Goal: Use online tool/utility: Utilize a website feature to perform a specific function

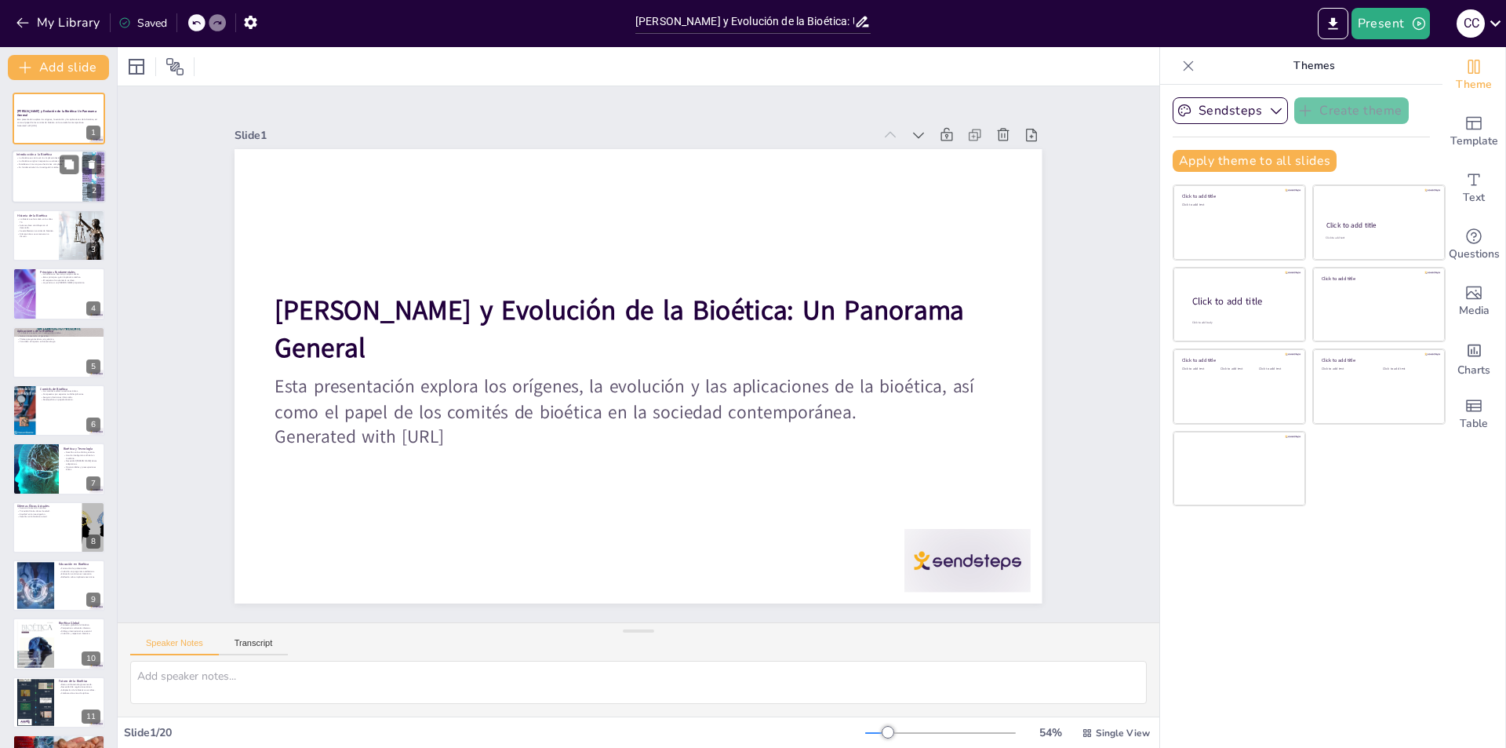
click at [45, 191] on div at bounding box center [59, 177] width 94 height 53
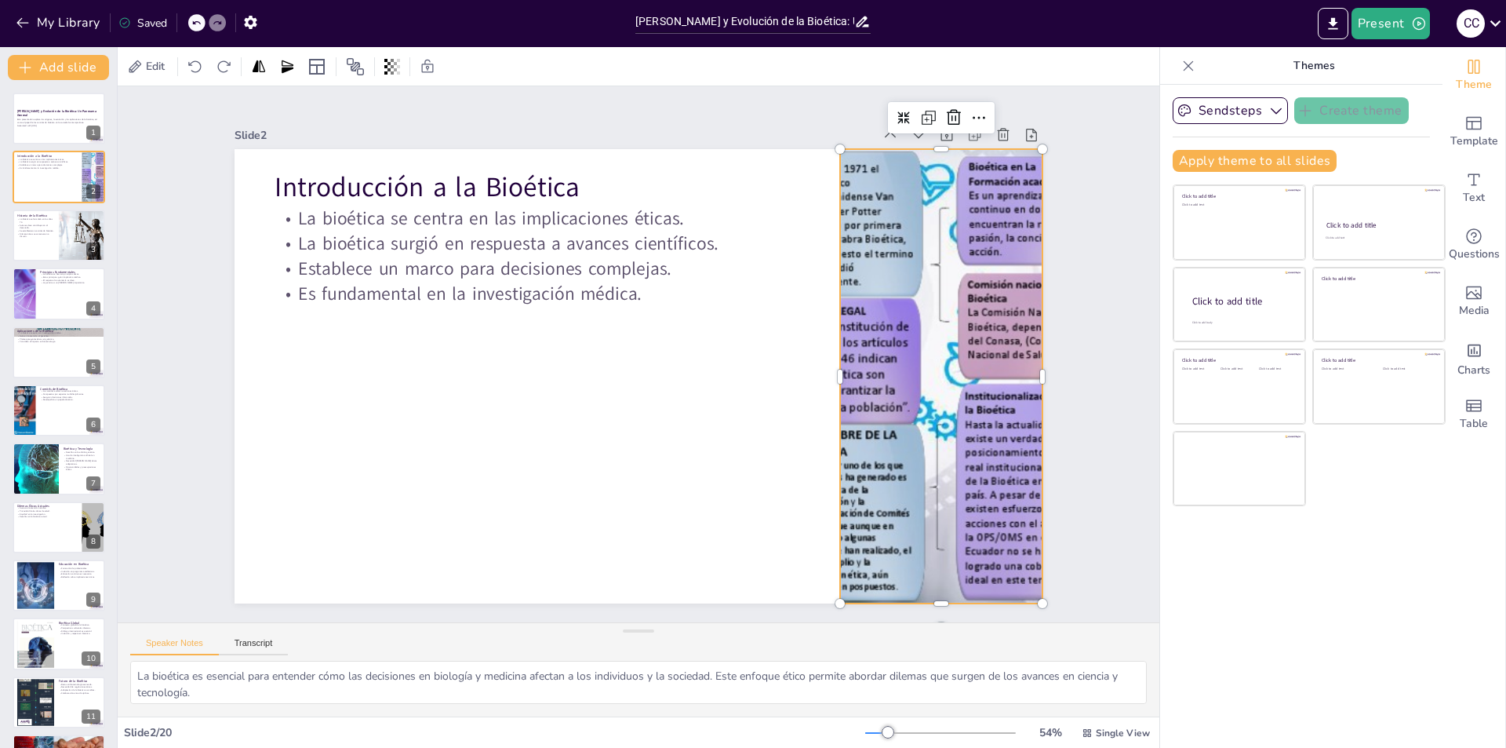
click at [901, 279] on div at bounding box center [942, 376] width 806 height 454
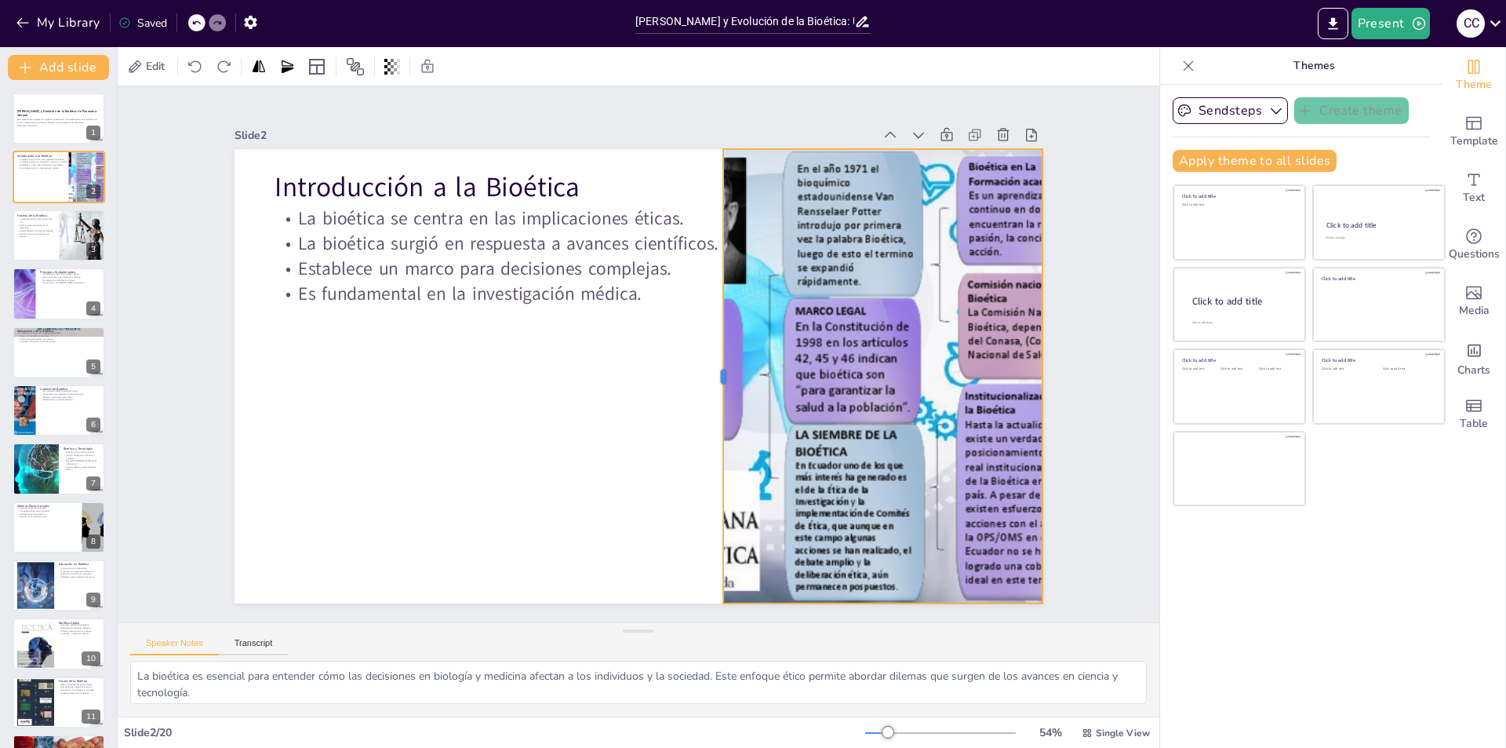
drag, startPoint x: 825, startPoint y: 369, endPoint x: 708, endPoint y: 340, distance: 120.3
click at [711, 340] on div at bounding box center [717, 376] width 13 height 454
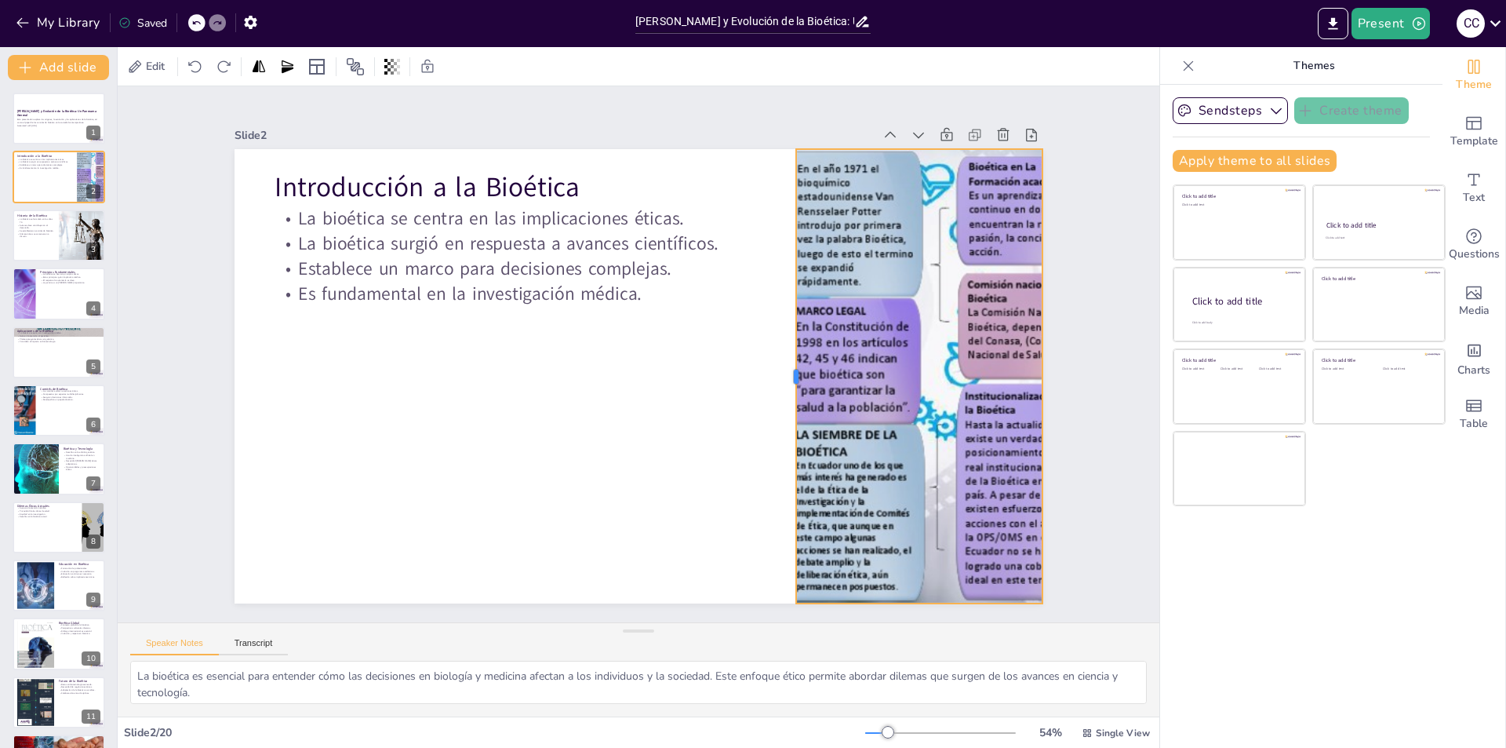
drag, startPoint x: 709, startPoint y: 374, endPoint x: 782, endPoint y: 381, distance: 73.2
click at [784, 381] on div at bounding box center [790, 376] width 13 height 454
click at [73, 260] on div at bounding box center [83, 235] width 64 height 53
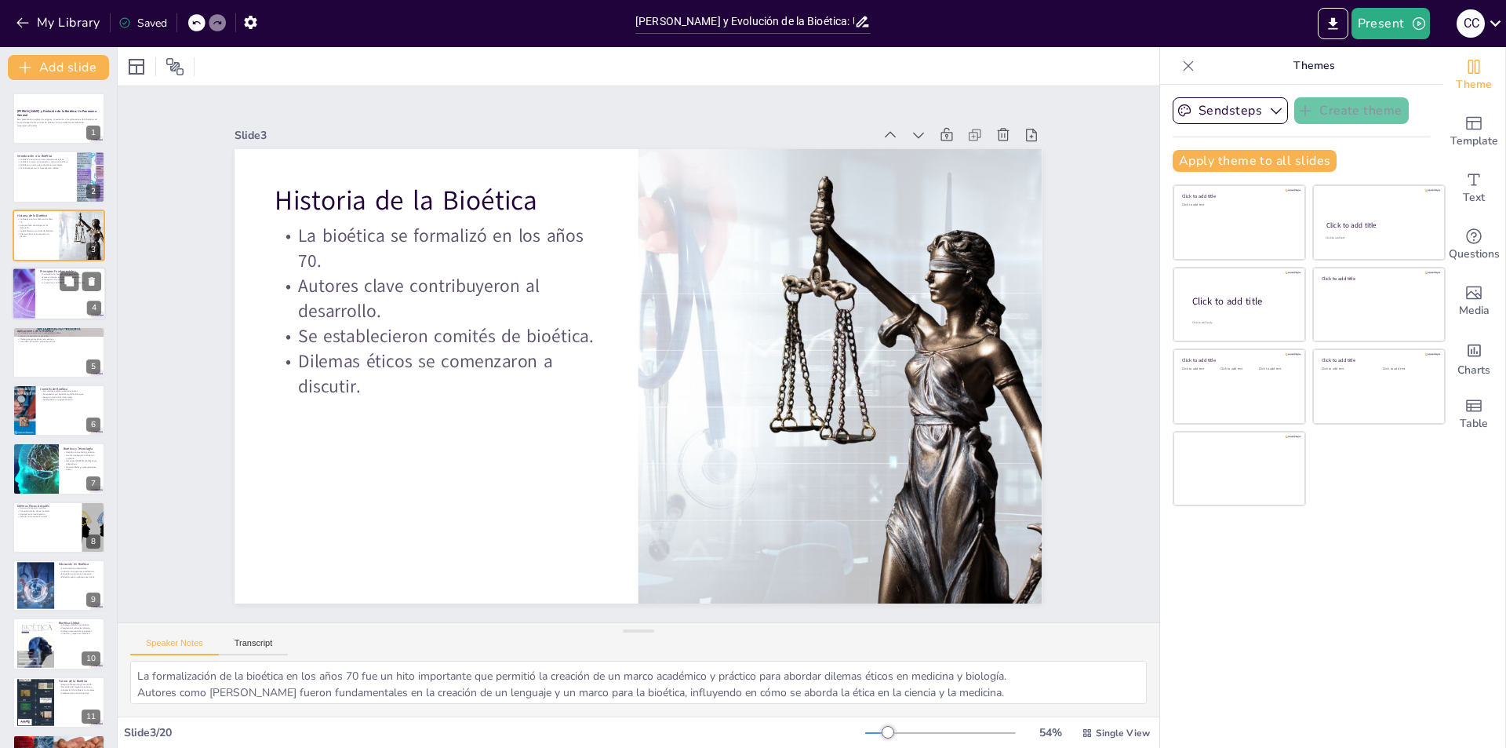
click at [70, 293] on div at bounding box center [59, 293] width 94 height 53
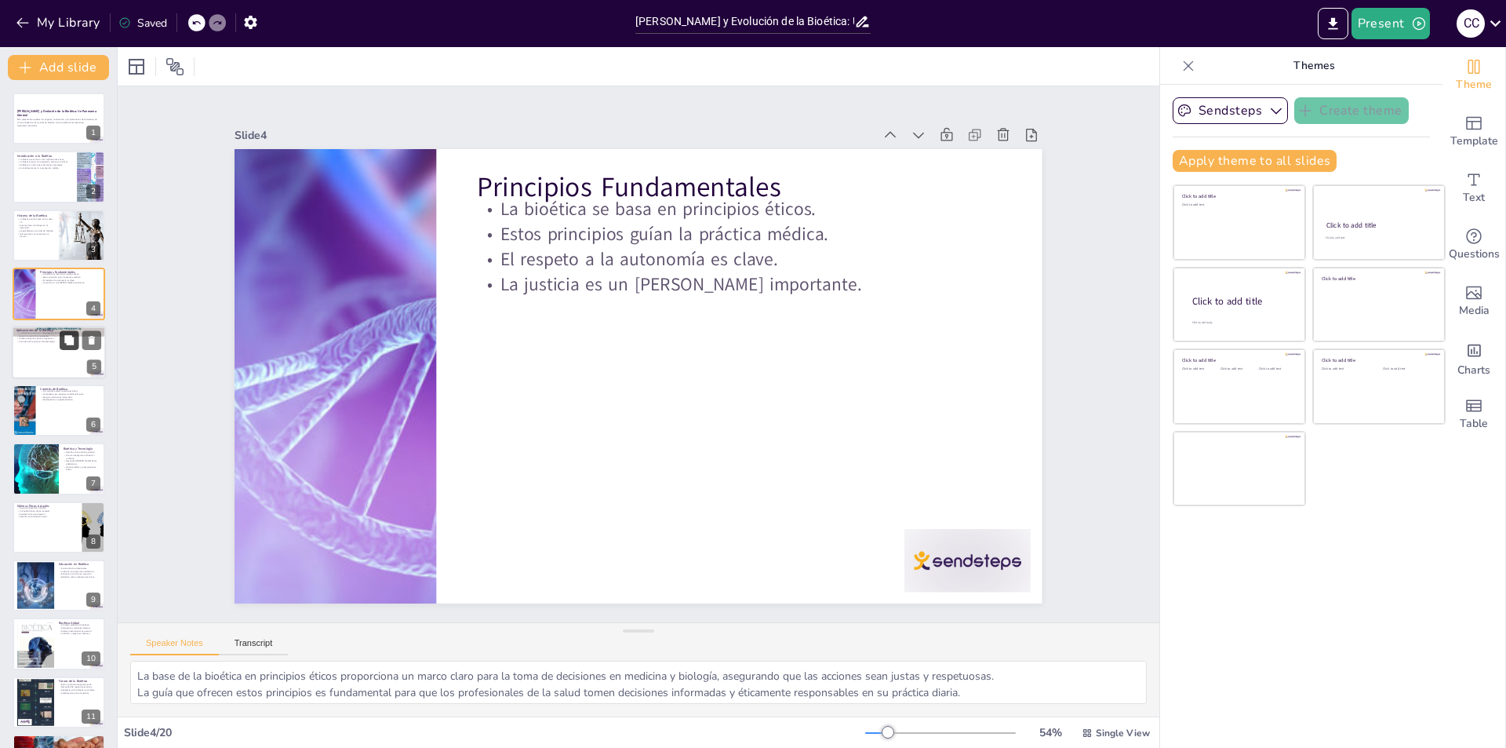
click at [69, 349] on button at bounding box center [69, 339] width 19 height 19
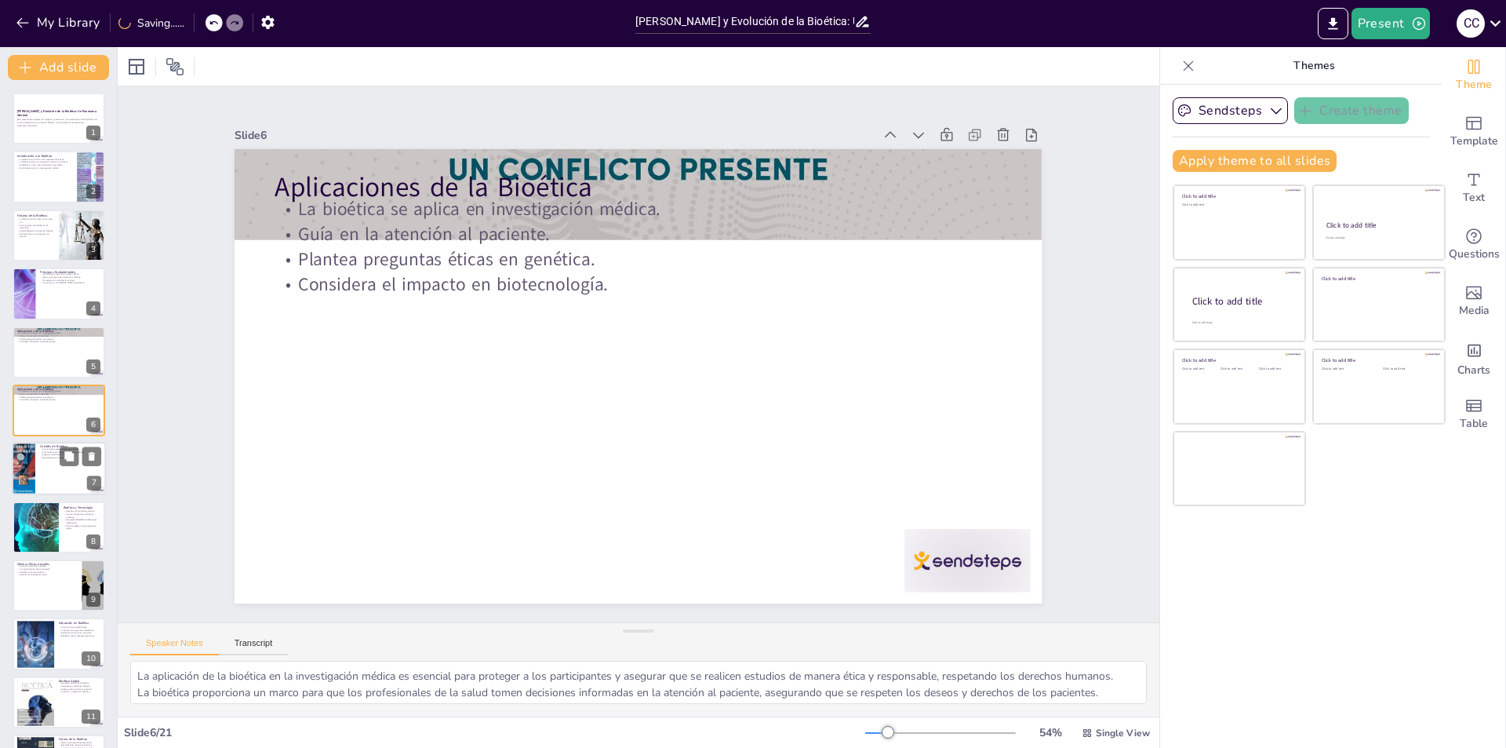
click at [46, 465] on div at bounding box center [59, 468] width 94 height 53
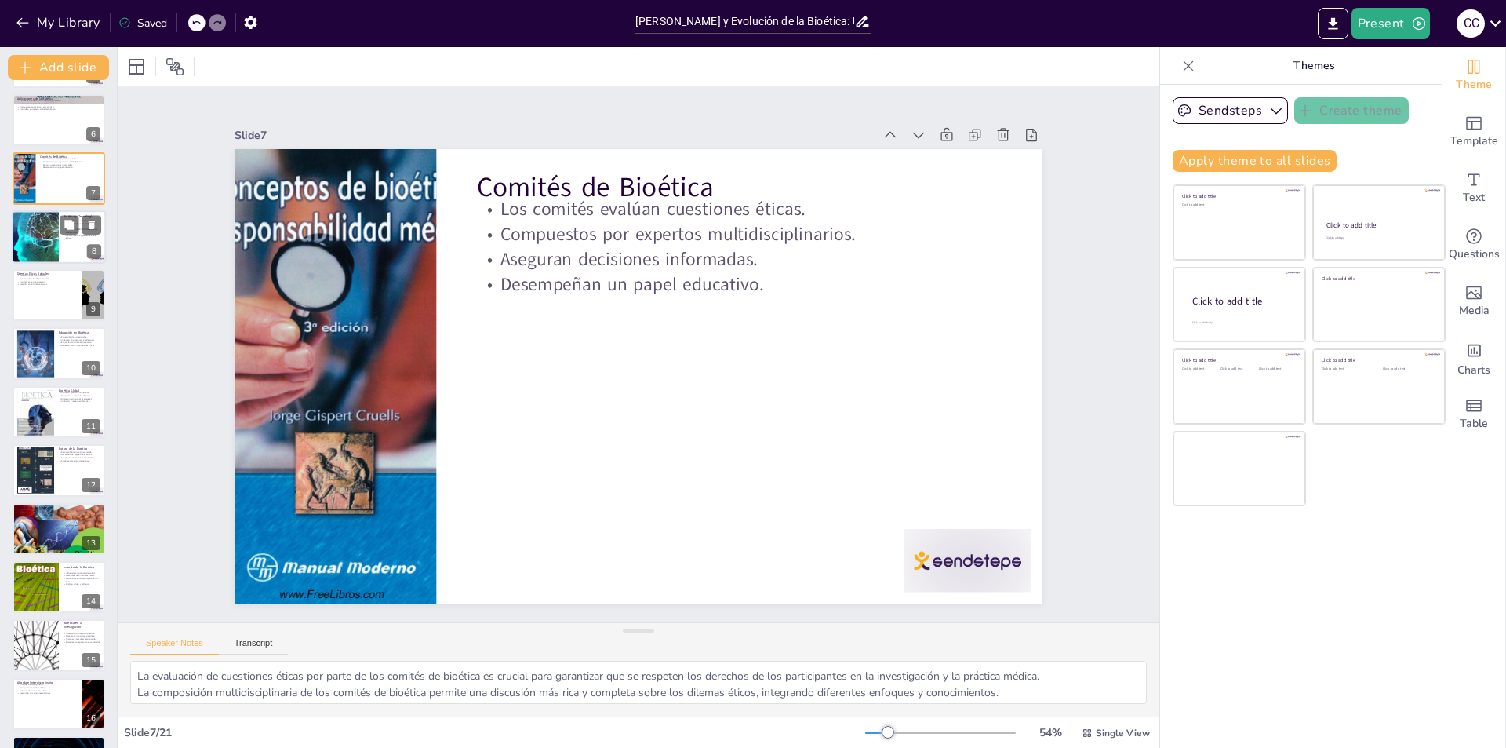
scroll to position [577, 0]
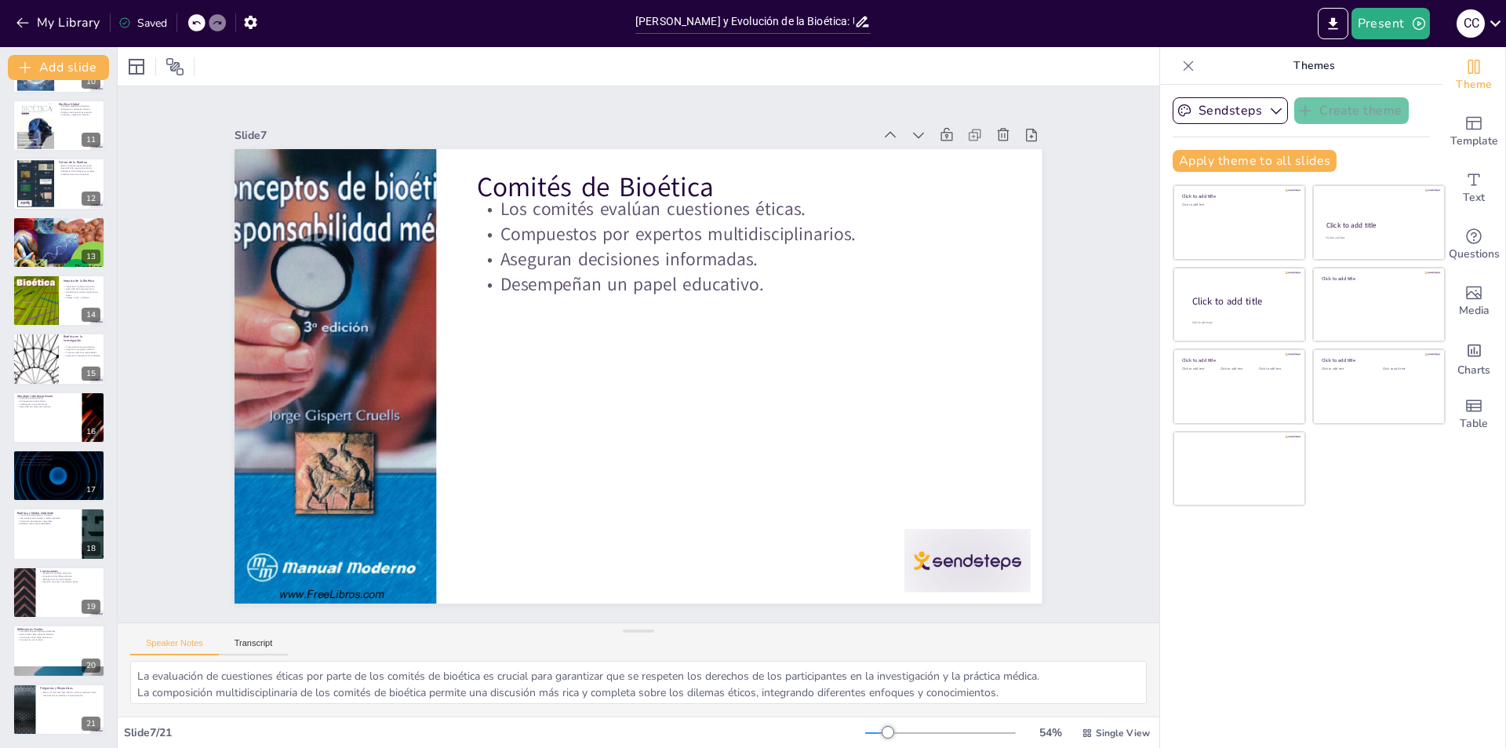
click at [53, 489] on div at bounding box center [59, 476] width 93 height 52
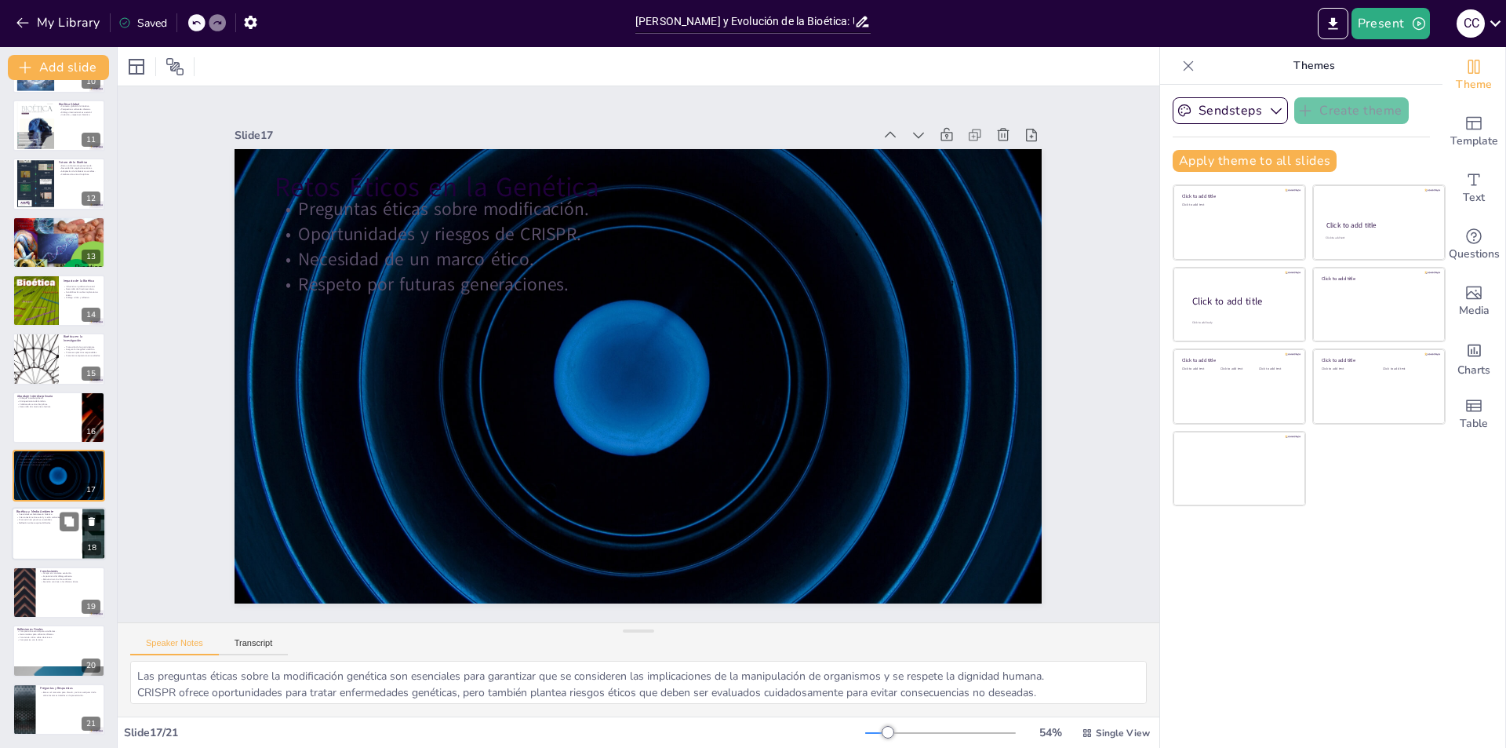
click at [48, 525] on div at bounding box center [59, 534] width 94 height 53
